Goal: Information Seeking & Learning: Check status

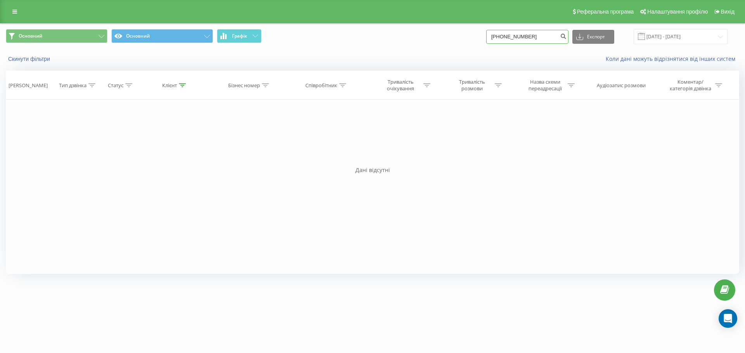
click at [501, 38] on input "+380(93)567-07-87" at bounding box center [527, 37] width 82 height 14
drag, startPoint x: 547, startPoint y: 37, endPoint x: 409, endPoint y: 6, distance: 141.2
click at [409, 6] on div "Реферальна програма Налаштування профілю Вихід Основний Основний Графік +380(93…" at bounding box center [372, 140] width 745 height 281
paste input "66587807"
type input "[PHONE_NUMBER]"
